Goal: Task Accomplishment & Management: Complete application form

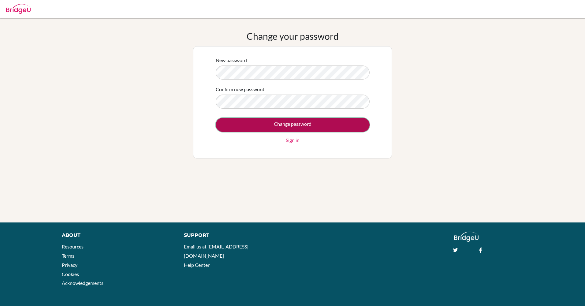
click at [301, 123] on input "Change password" at bounding box center [293, 125] width 154 height 14
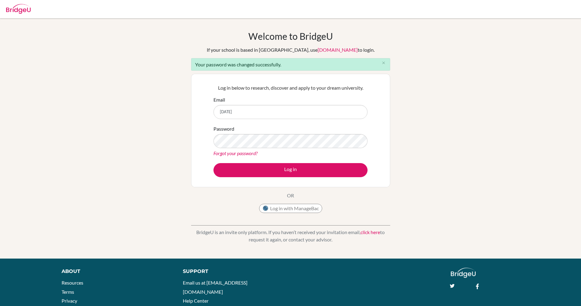
type input "zulua@chengeloschool.org"
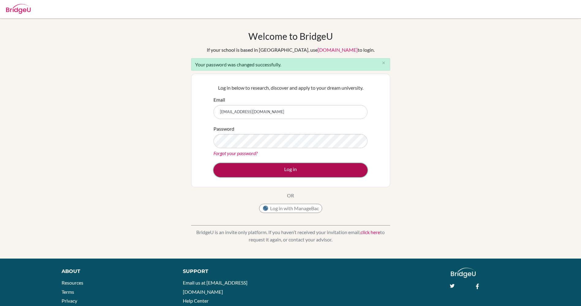
click at [330, 171] on button "Log in" at bounding box center [290, 170] width 154 height 14
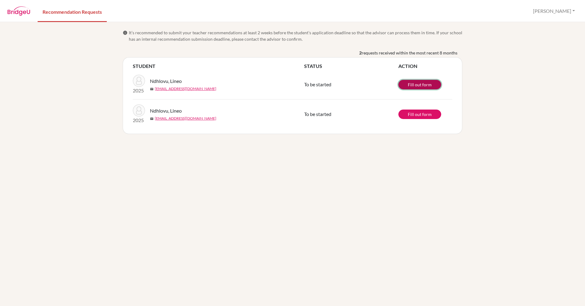
click at [414, 86] on link "Fill out form" at bounding box center [420, 84] width 43 height 9
